Goal: Task Accomplishment & Management: Use online tool/utility

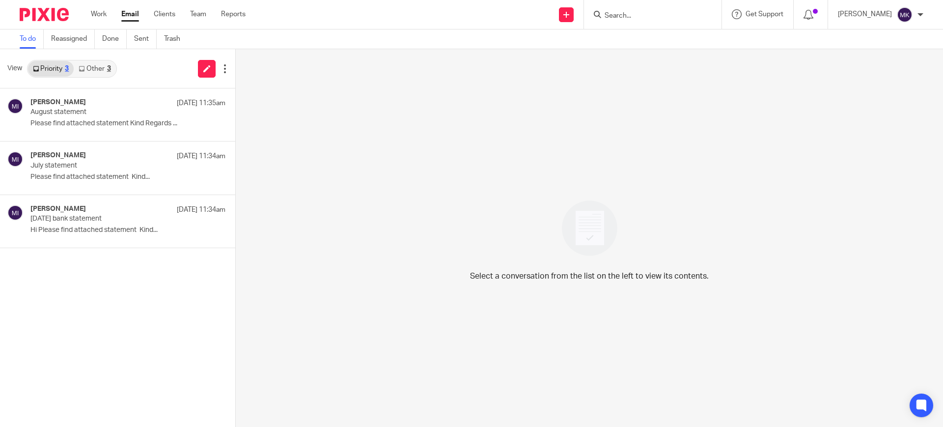
click at [629, 18] on input "Search" at bounding box center [648, 16] width 88 height 9
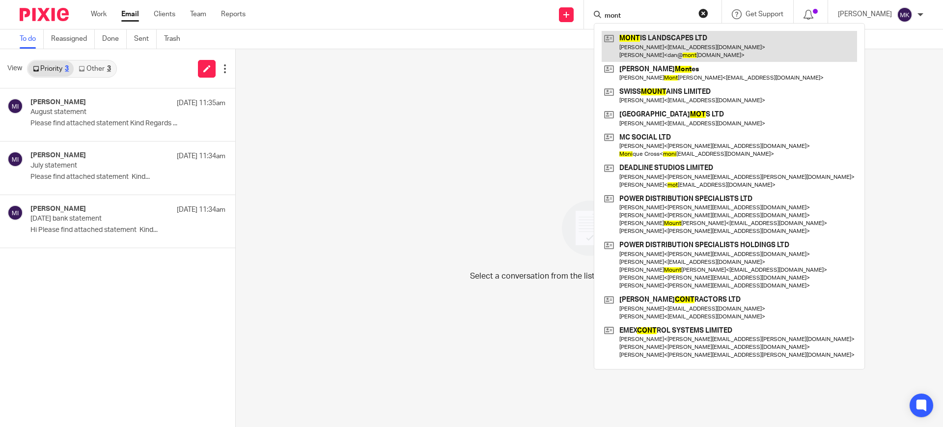
type input "mont"
click at [688, 40] on link at bounding box center [729, 46] width 255 height 30
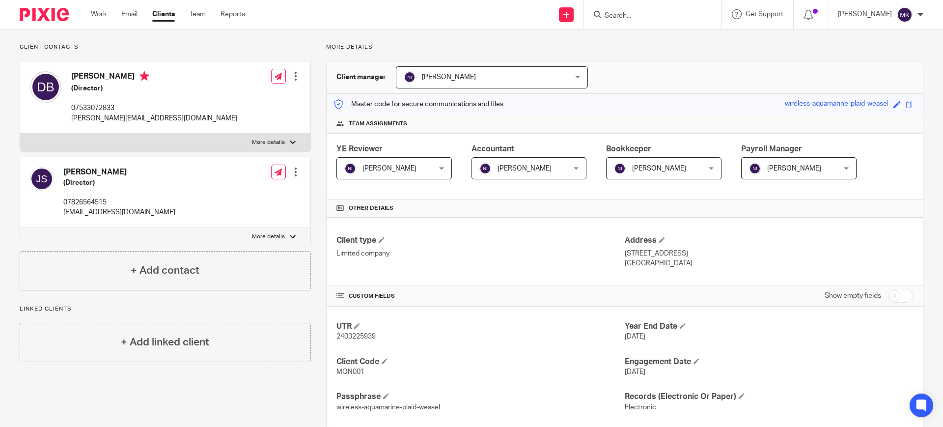
drag, startPoint x: 354, startPoint y: 73, endPoint x: 354, endPoint y: 64, distance: 8.4
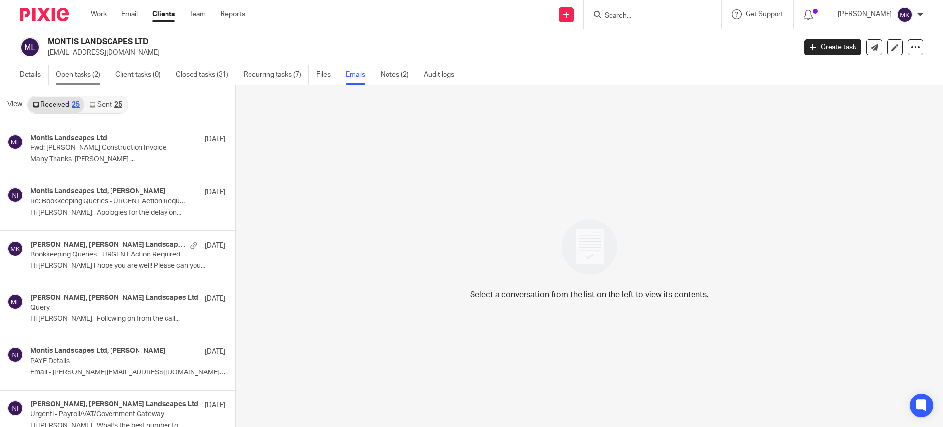
click at [90, 75] on link "Open tasks (2)" at bounding box center [82, 74] width 52 height 19
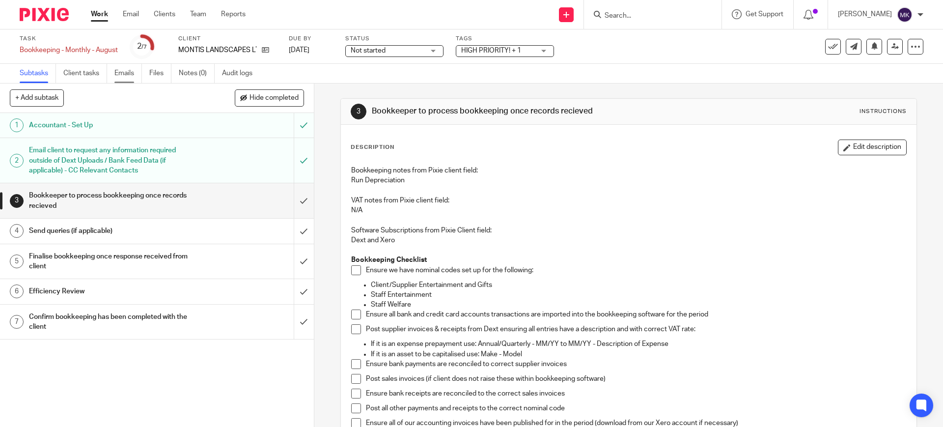
click at [131, 79] on link "Emails" at bounding box center [128, 73] width 28 height 19
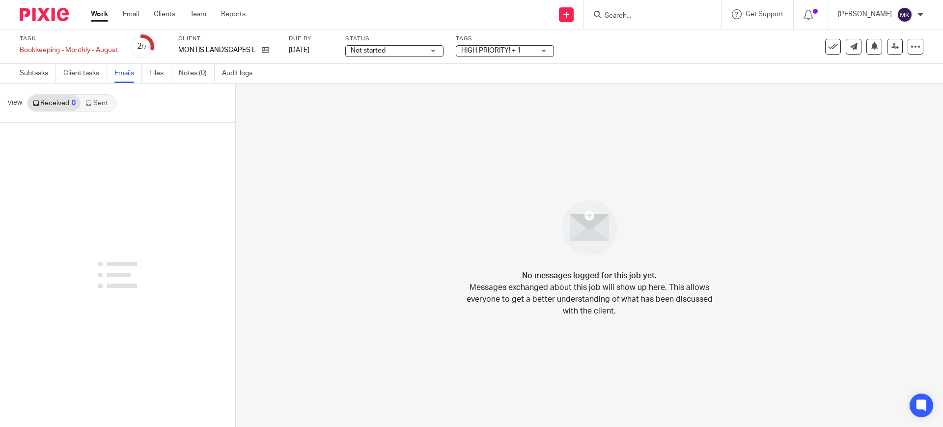
click at [96, 100] on link "Sent" at bounding box center [98, 103] width 34 height 16
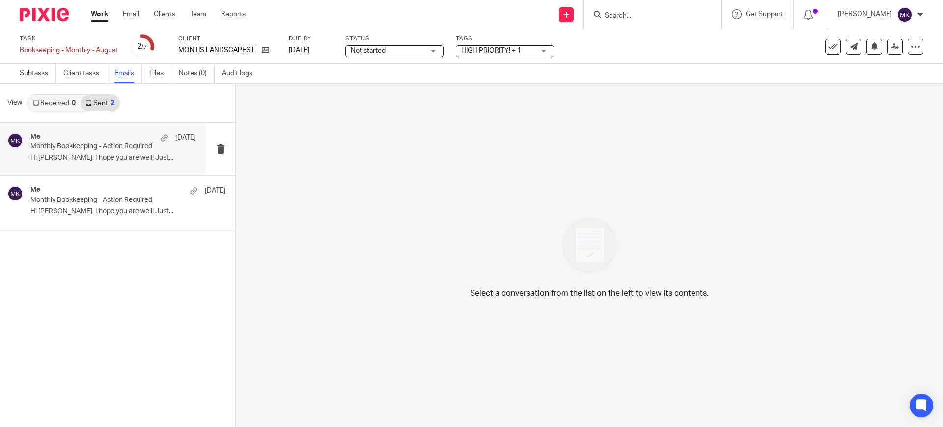
click at [137, 172] on div "Me 19 Sep Monthly Bookkeeping - Action Required Hi Daniel, I hope you are well!…" at bounding box center [103, 149] width 206 height 53
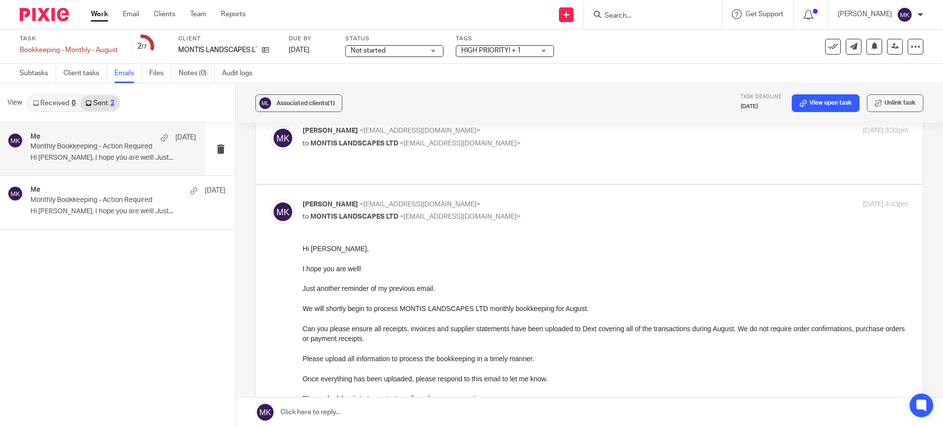
scroll to position [184, 0]
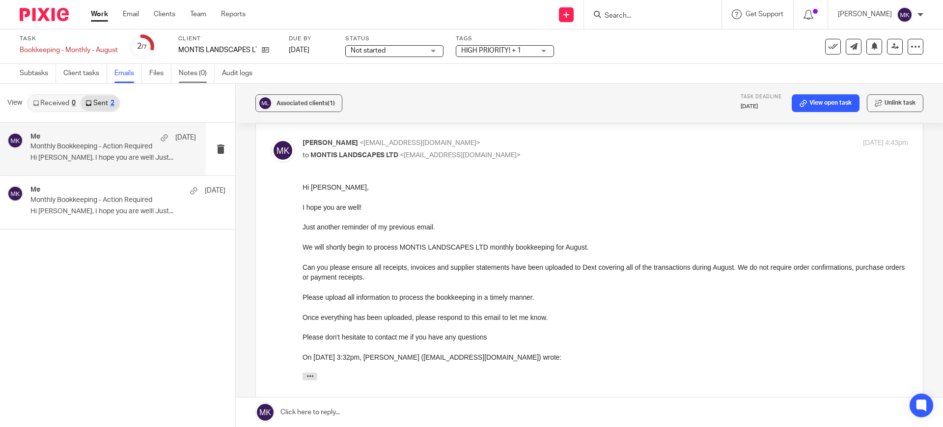
click at [207, 75] on link "Notes (0)" at bounding box center [197, 73] width 36 height 19
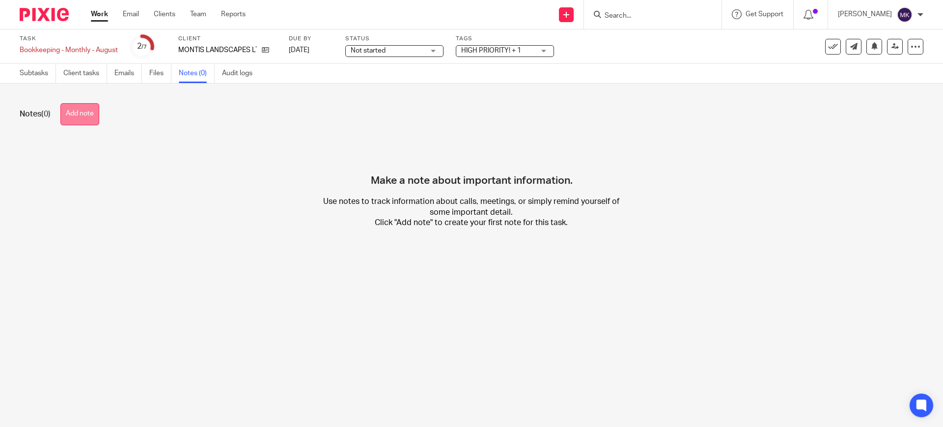
click at [78, 119] on button "Add note" at bounding box center [79, 114] width 39 height 22
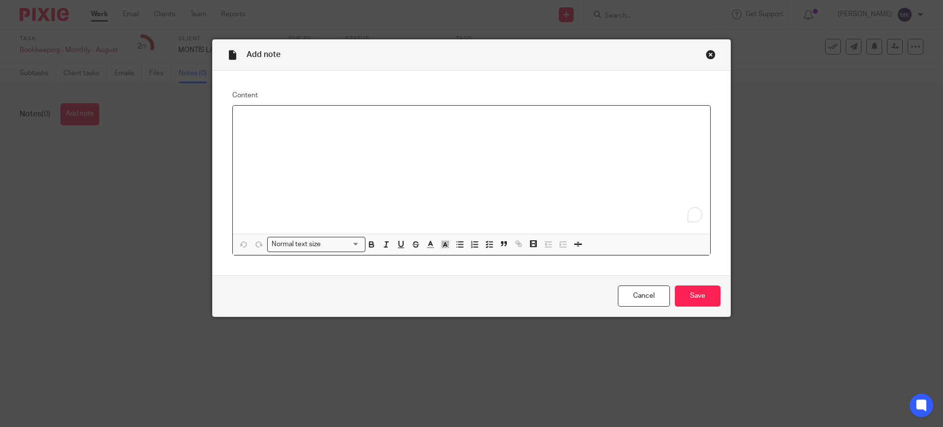
click at [357, 135] on div "To enrich screen reader interactions, please activate Accessibility in Grammarl…" at bounding box center [472, 170] width 478 height 128
click at [300, 118] on p "Called and left a voicemaill 25/09/25" at bounding box center [472, 118] width 462 height 10
click at [305, 110] on div "Called and left a voicemaill 25/09/25" at bounding box center [472, 170] width 478 height 128
click at [304, 122] on p "Called and left a voicemaill 25/09/25" at bounding box center [472, 118] width 462 height 10
click at [304, 120] on p "Called and left a voicemaill 25/09/25" at bounding box center [472, 118] width 462 height 10
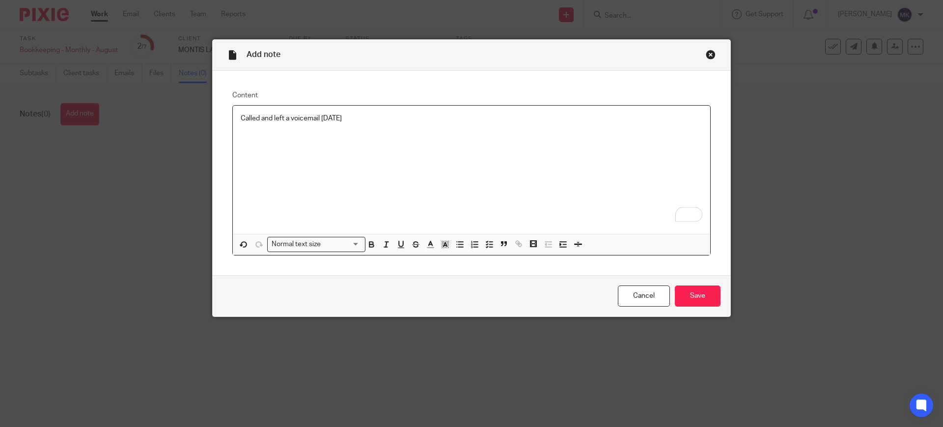
click at [387, 159] on div "Called and left a voicemail 25/09/25" at bounding box center [472, 170] width 478 height 128
click at [706, 306] on input "Save" at bounding box center [698, 295] width 46 height 21
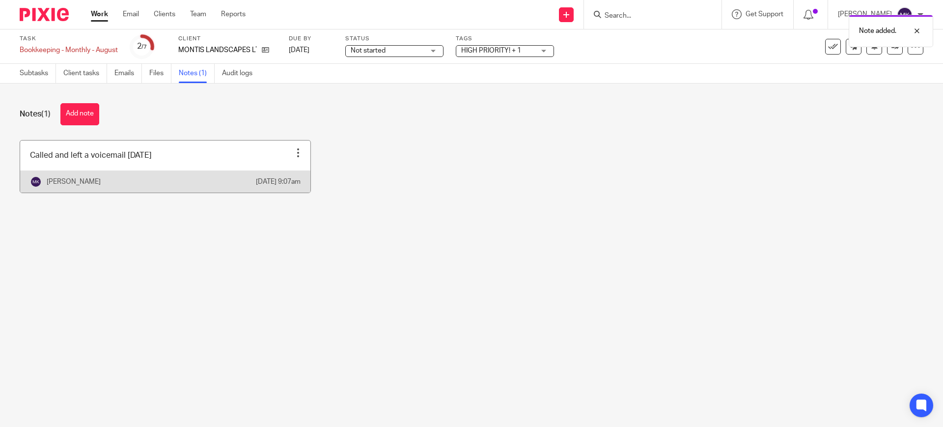
click at [159, 168] on link at bounding box center [165, 167] width 290 height 52
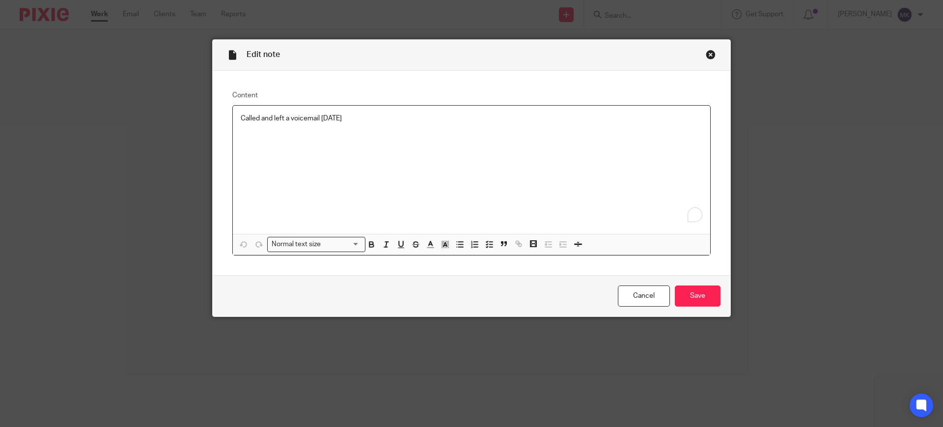
drag, startPoint x: 0, startPoint y: 0, endPoint x: 464, endPoint y: 117, distance: 478.4
click at [464, 117] on p "Called and left a voicemail [DATE]" at bounding box center [472, 118] width 462 height 10
click at [708, 289] on input "Save" at bounding box center [698, 295] width 46 height 21
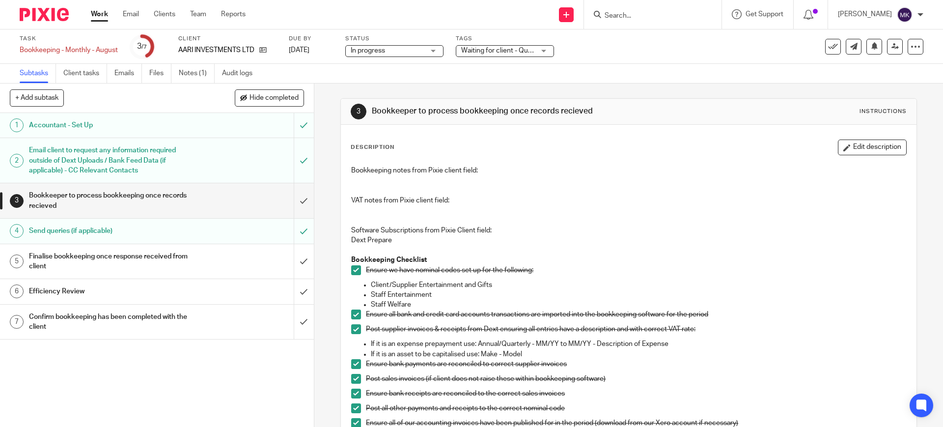
click at [102, 17] on link "Work" at bounding box center [99, 14] width 17 height 10
